Goal: Information Seeking & Learning: Learn about a topic

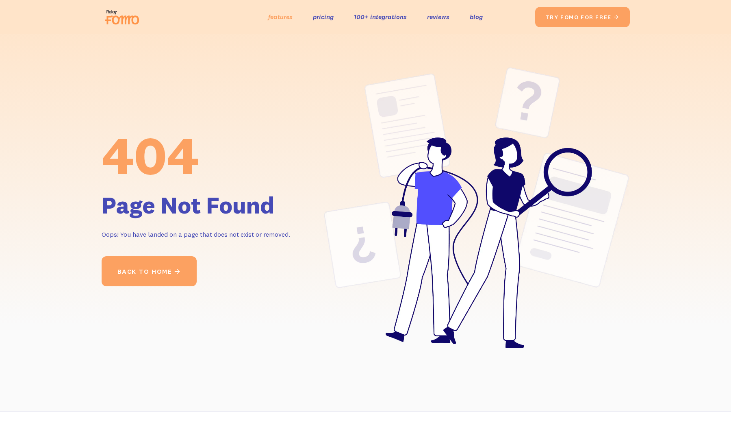
click at [286, 14] on link "features" at bounding box center [280, 17] width 24 height 12
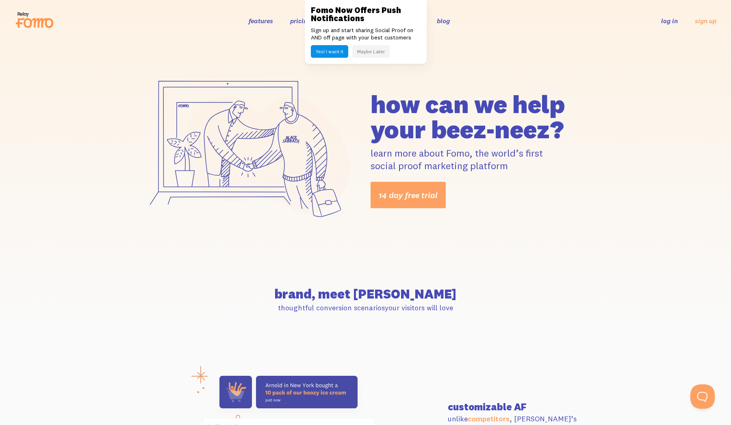
click at [366, 48] on button "Maybe Later" at bounding box center [370, 51] width 37 height 13
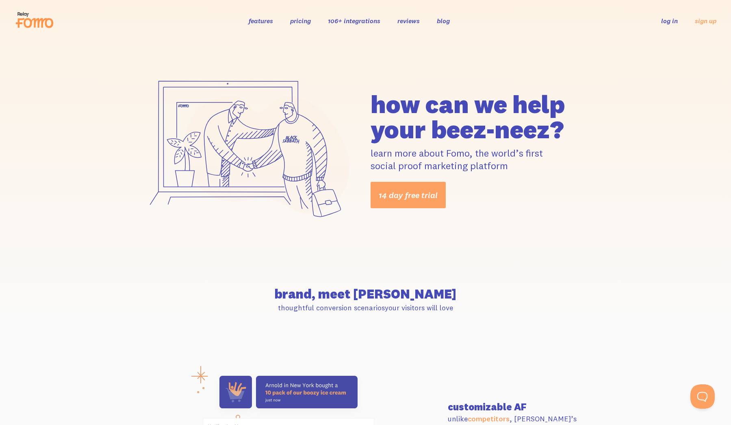
click at [298, 19] on link "pricing" at bounding box center [300, 21] width 21 height 8
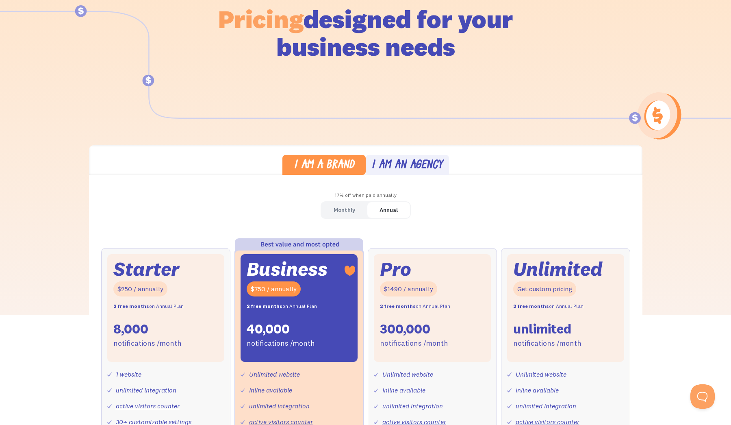
scroll to position [104, 0]
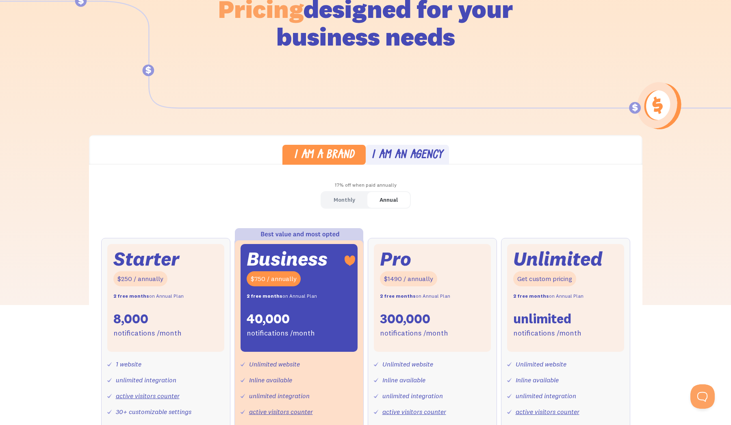
click at [347, 195] on div "Monthly" at bounding box center [345, 200] width 22 height 12
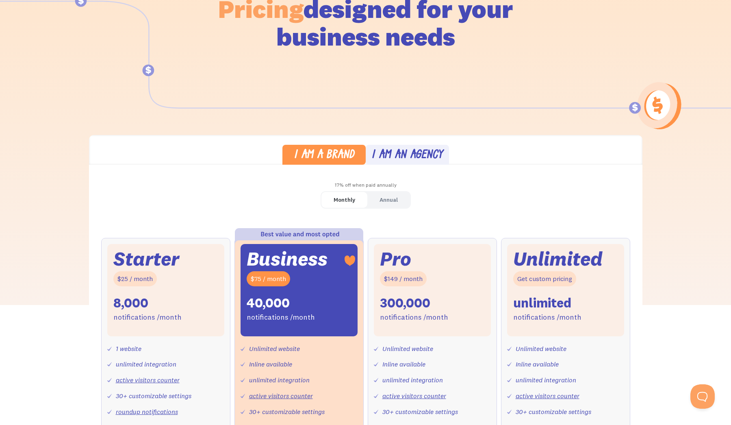
click at [386, 199] on div "Annual" at bounding box center [389, 200] width 18 height 12
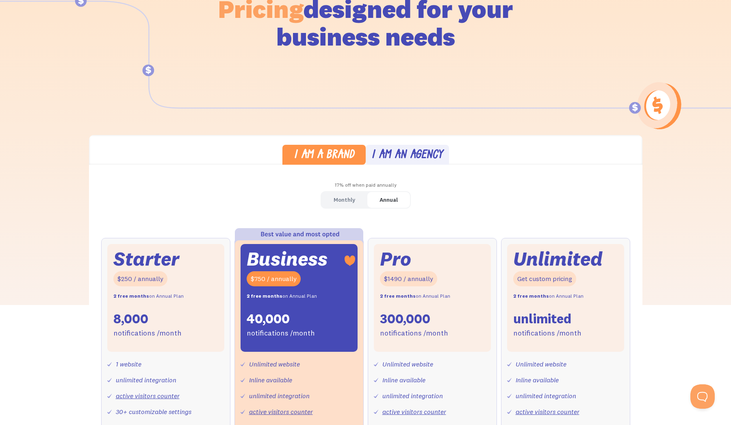
click at [399, 159] on div "I am an agency" at bounding box center [407, 156] width 72 height 12
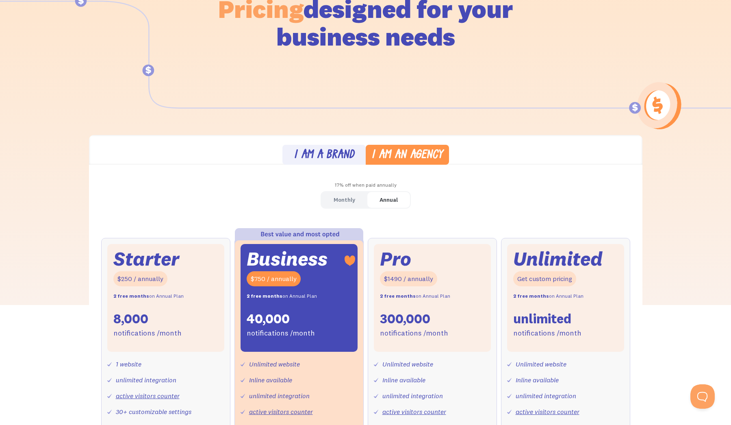
click at [338, 148] on link "I am a brand" at bounding box center [323, 155] width 83 height 20
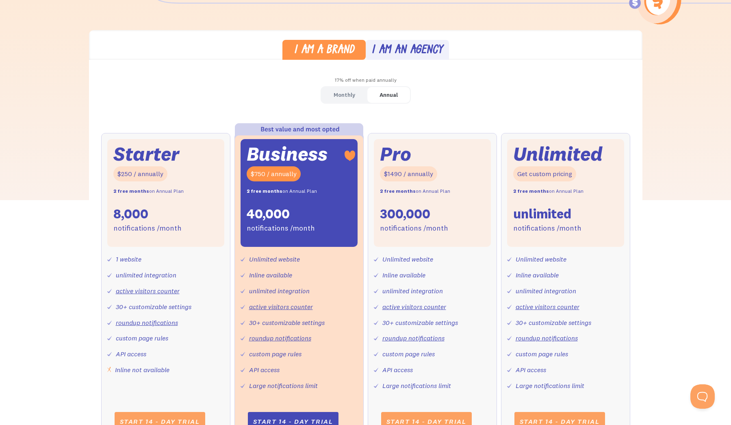
scroll to position [240, 0]
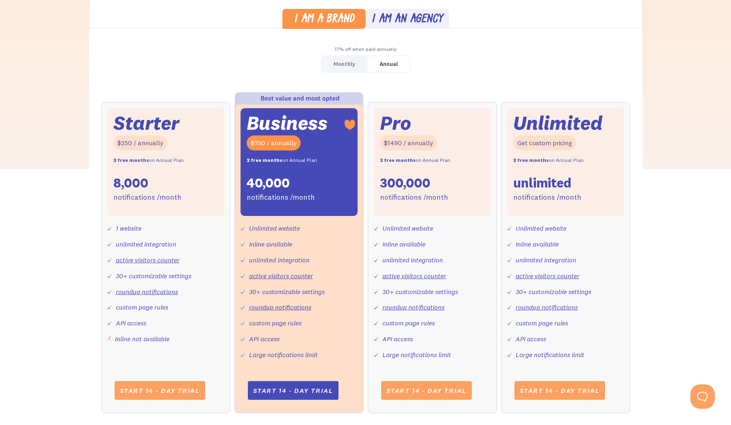
click at [405, 15] on div "I am an agency" at bounding box center [407, 20] width 72 height 12
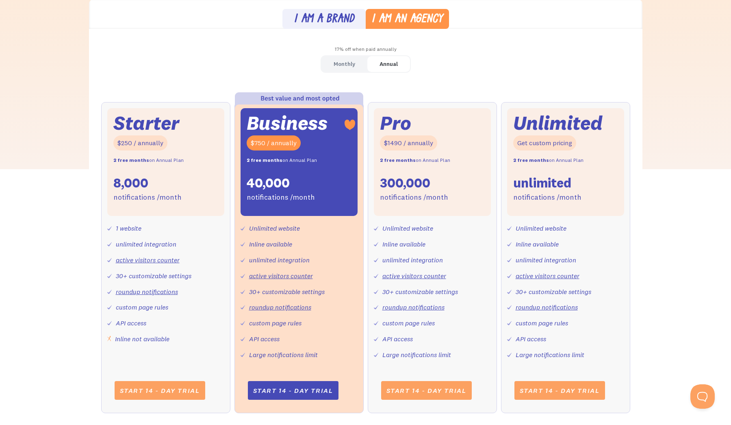
click at [340, 21] on div "I am a brand" at bounding box center [324, 20] width 61 height 12
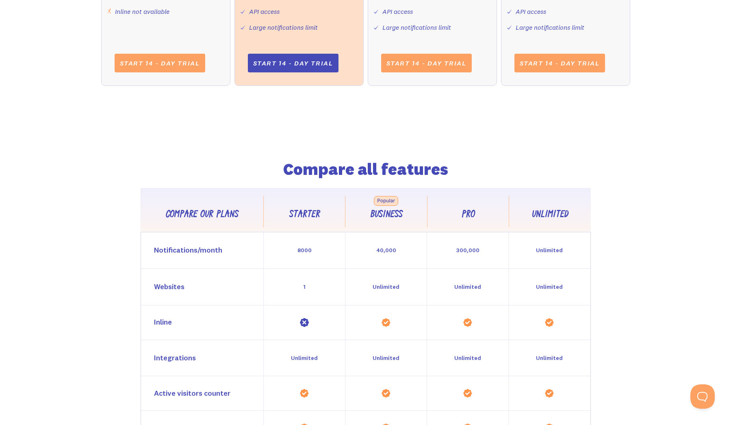
scroll to position [568, 0]
